Goal: Task Accomplishment & Management: Manage account settings

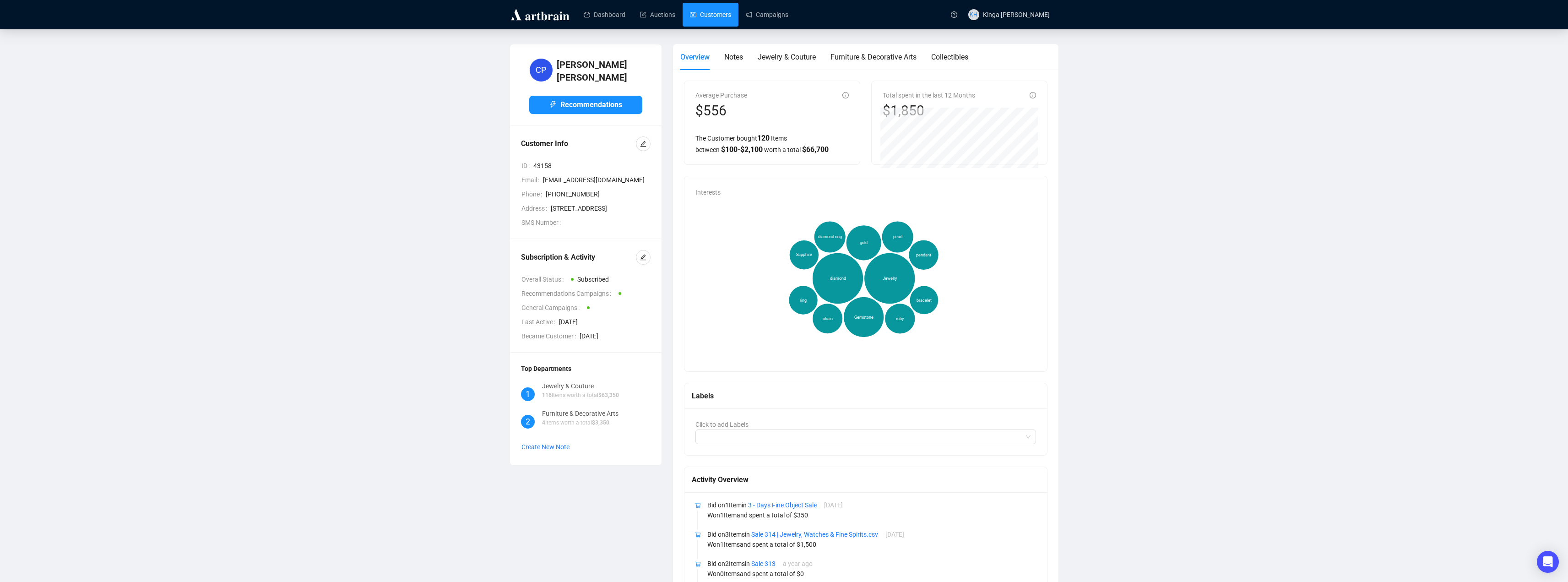
click at [706, 13] on link "Customers" at bounding box center [710, 15] width 42 height 24
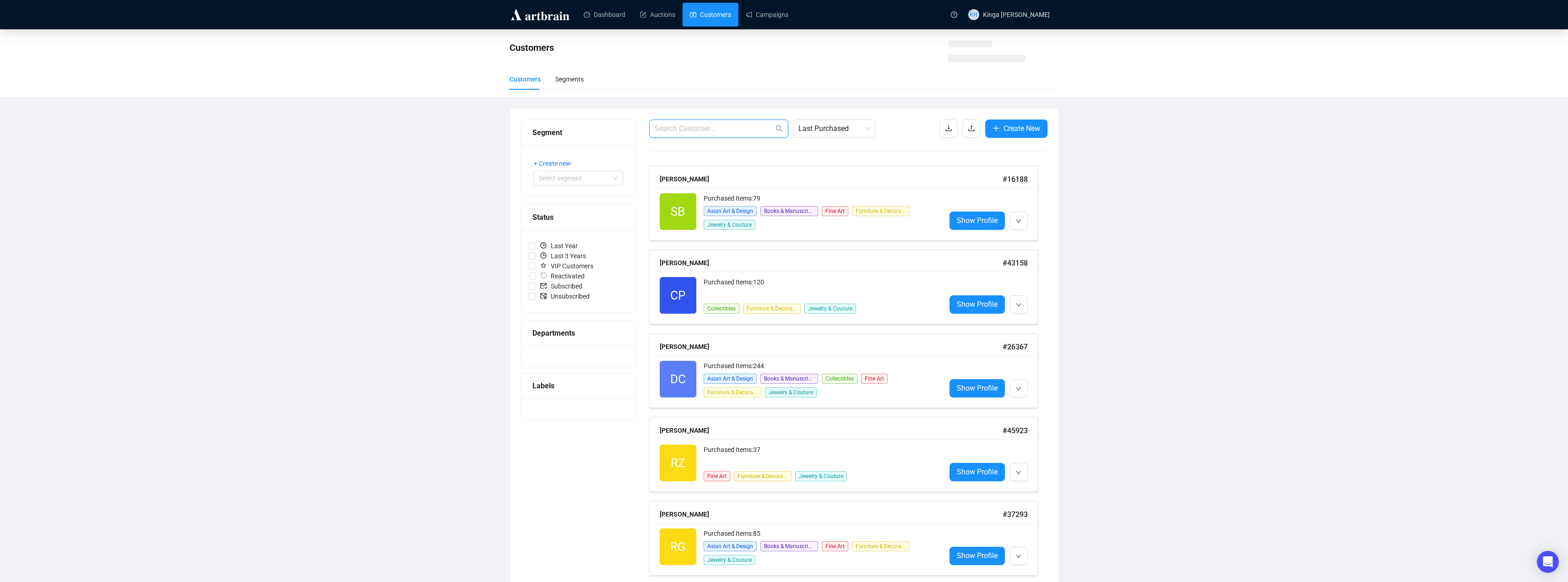
click at [716, 132] on input "text" at bounding box center [714, 128] width 119 height 11
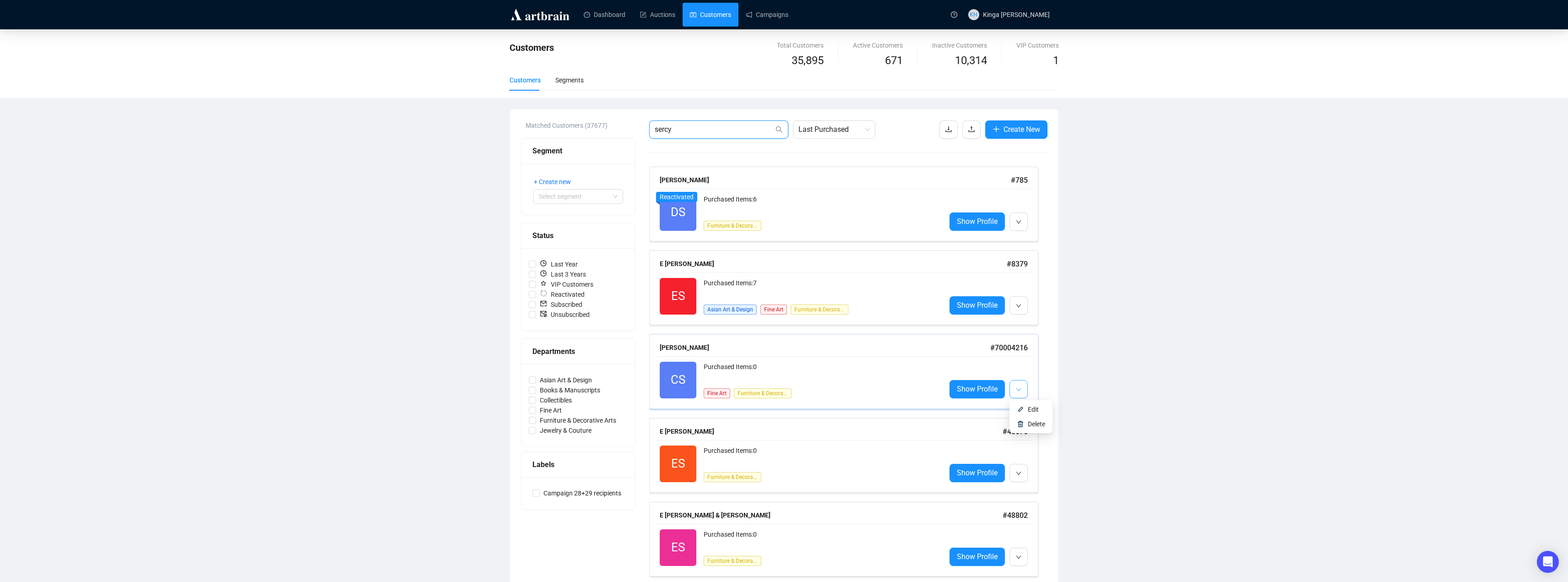
type input "sercy"
click at [1018, 389] on icon "down" at bounding box center [1019, 389] width 6 height 6
click at [1030, 411] on span "Edit" at bounding box center [1033, 410] width 11 height 8
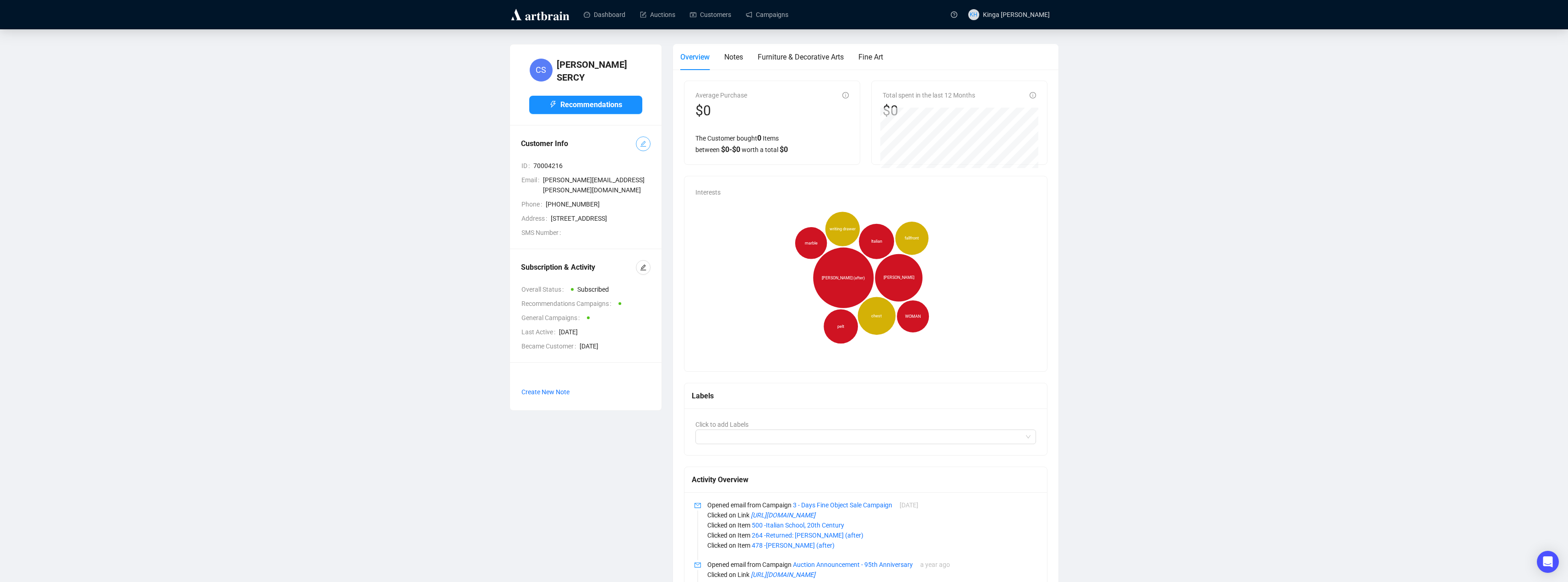
click at [643, 143] on icon "edit" at bounding box center [643, 143] width 7 height 7
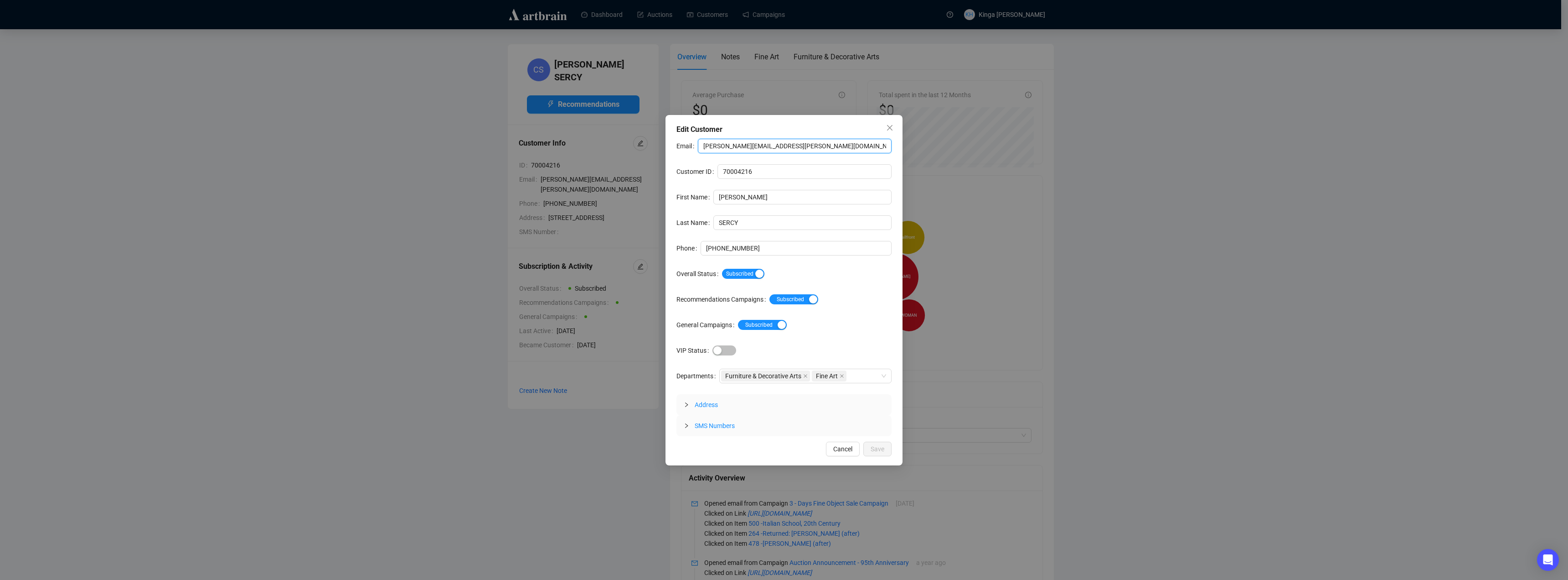
drag, startPoint x: 775, startPoint y: 147, endPoint x: 671, endPoint y: 135, distance: 104.7
click at [671, 135] on div "Edit Customer Email [PERSON_NAME][EMAIL_ADDRESS][PERSON_NAME][DOMAIN_NAME] Cust…" at bounding box center [784, 290] width 237 height 350
paste input "[EMAIL_ADDRESS]"
type input "[EMAIL_ADDRESS][DOMAIN_NAME]"
click at [878, 448] on span "Save" at bounding box center [877, 449] width 14 height 10
